Goal: Task Accomplishment & Management: Manage account settings

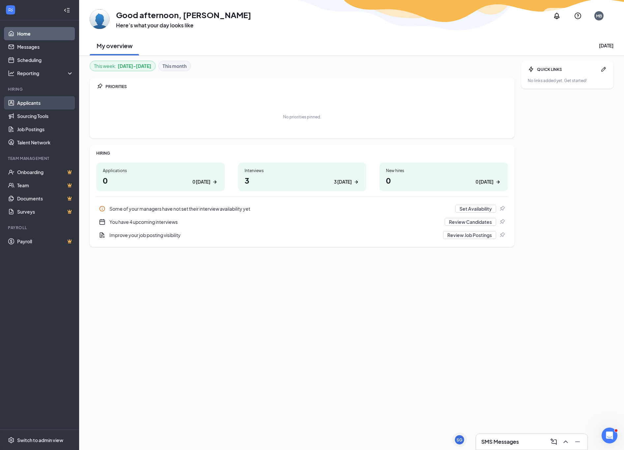
click at [29, 104] on link "Applicants" at bounding box center [45, 102] width 56 height 13
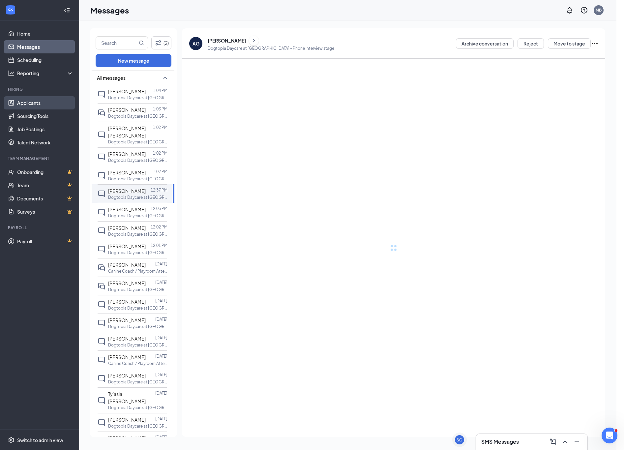
click at [32, 104] on link "Applicants" at bounding box center [45, 102] width 56 height 13
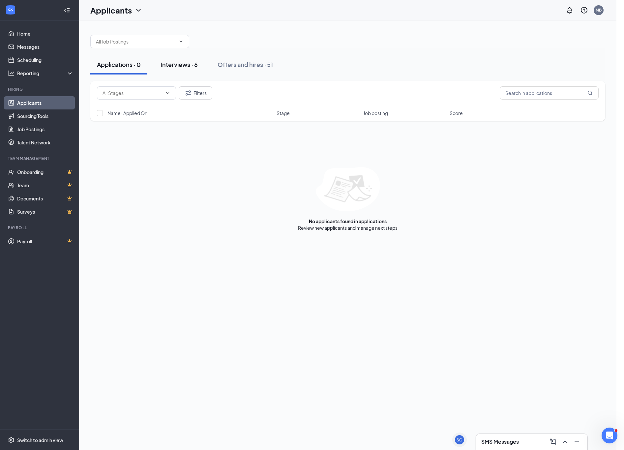
click at [181, 60] on button "Interviews · 6" at bounding box center [179, 65] width 50 height 20
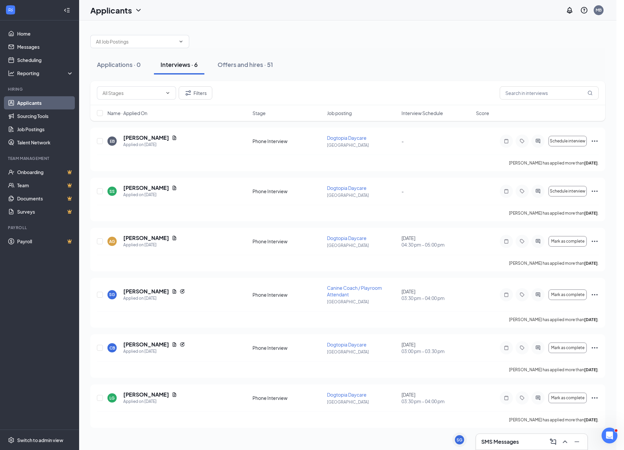
click at [326, 27] on div "Applications · 0 Interviews · 6 Offers and hires · 51 Filters Name · Applied On…" at bounding box center [348, 228] width 538 height 416
click at [40, 44] on link "Messages" at bounding box center [45, 46] width 56 height 13
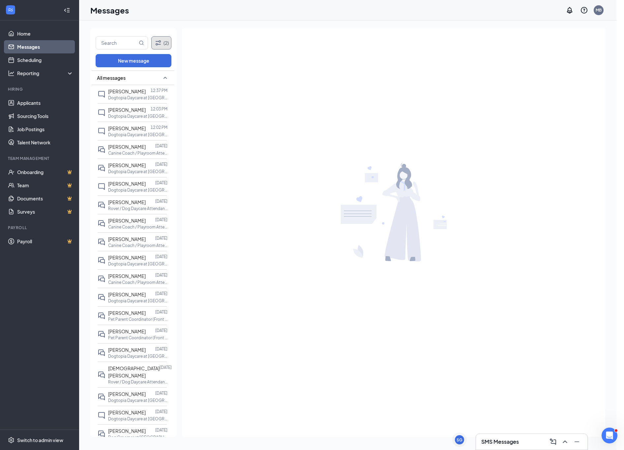
click at [168, 47] on button "(2)" at bounding box center [161, 42] width 20 height 13
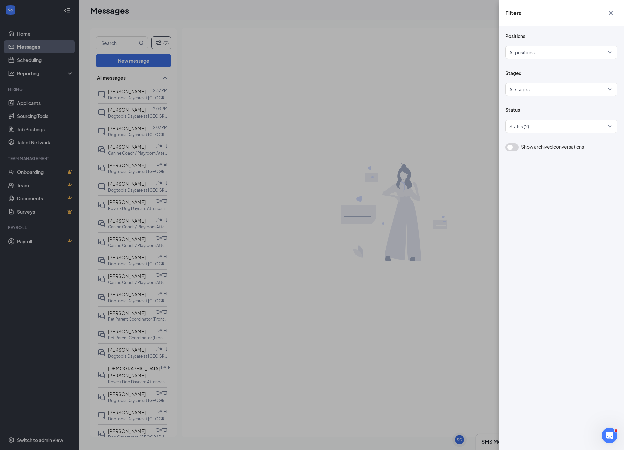
click at [513, 120] on div "Status Status (2)" at bounding box center [562, 120] width 112 height 26
click at [513, 125] on div at bounding box center [558, 126] width 102 height 11
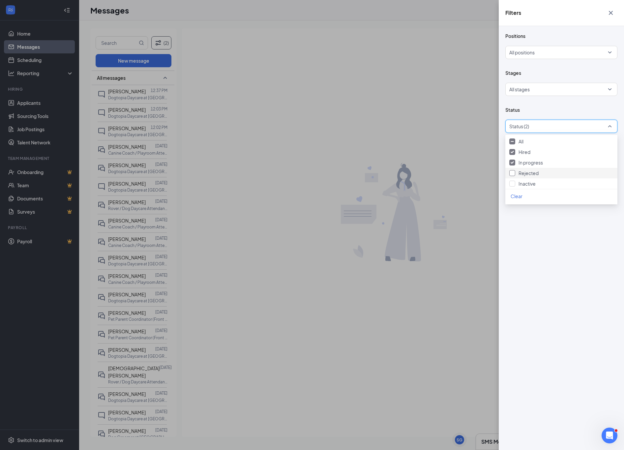
click at [514, 175] on div at bounding box center [513, 173] width 6 height 6
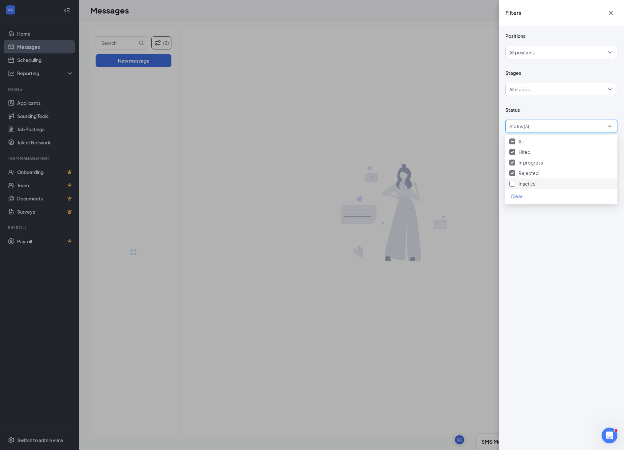
click at [514, 183] on div at bounding box center [513, 184] width 6 height 6
click at [525, 239] on div "Positions All positions Stages All stages Status All status Show archived conve…" at bounding box center [561, 238] width 125 height 424
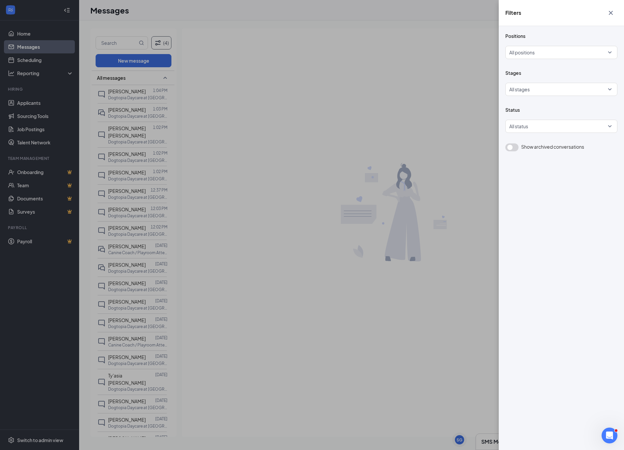
click at [514, 150] on button "button" at bounding box center [512, 147] width 13 height 8
click at [136, 114] on div "Filters Positions All positions Stages All stages Status All status Show archiv…" at bounding box center [312, 225] width 624 height 450
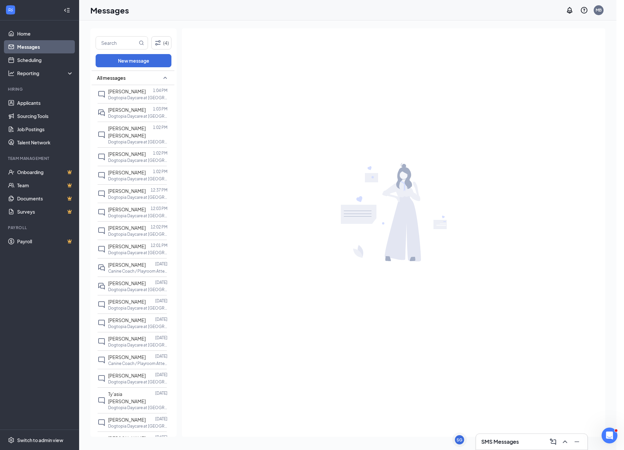
click at [135, 113] on div "[PERSON_NAME]" at bounding box center [127, 109] width 38 height 7
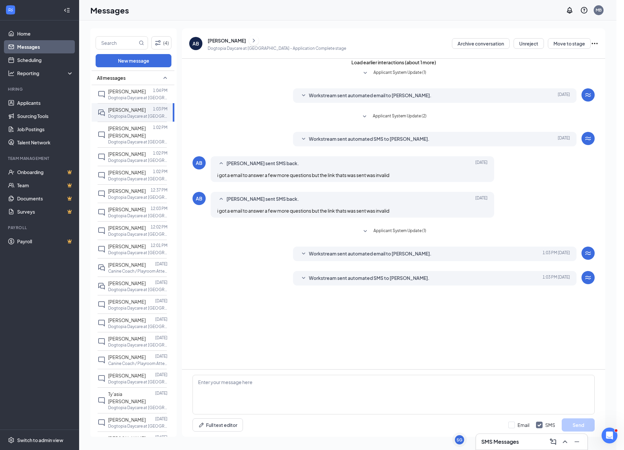
click at [391, 282] on div "Workstream sent automated SMS to [PERSON_NAME]. [DATE] 1:03 PM Dear [PERSON_NAM…" at bounding box center [435, 278] width 284 height 15
drag, startPoint x: 391, startPoint y: 282, endPoint x: 399, endPoint y: 278, distance: 9.0
click at [392, 281] on span "Workstream sent automated SMS to [PERSON_NAME]." at bounding box center [369, 278] width 121 height 8
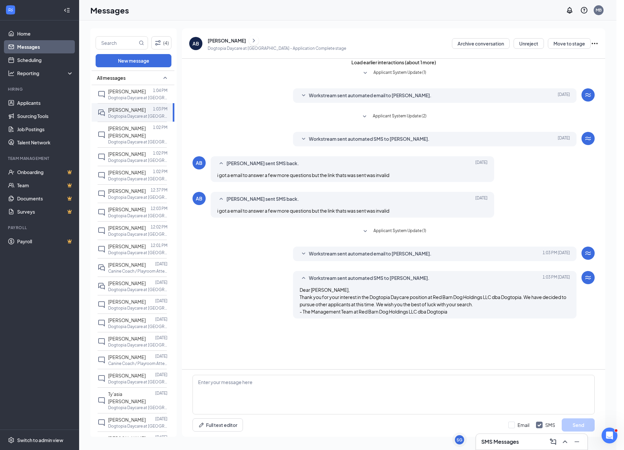
click at [328, 253] on span "Workstream sent automated email to [PERSON_NAME]." at bounding box center [370, 254] width 123 height 8
